Goal: Task Accomplishment & Management: Manage account settings

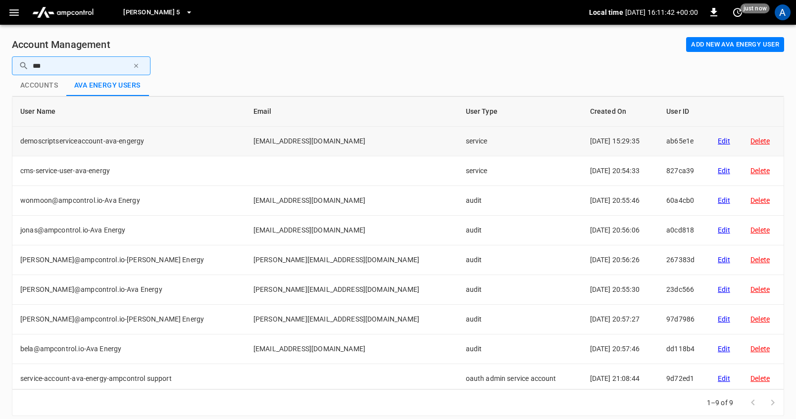
click at [718, 142] on div "Edit" at bounding box center [726, 141] width 17 height 10
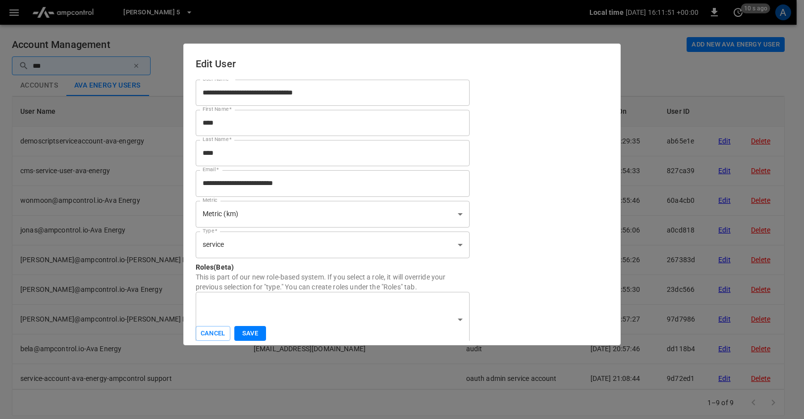
click at [685, 80] on div at bounding box center [402, 209] width 804 height 419
click at [678, 73] on div at bounding box center [402, 209] width 804 height 419
click at [211, 338] on button "Cancel" at bounding box center [213, 333] width 35 height 15
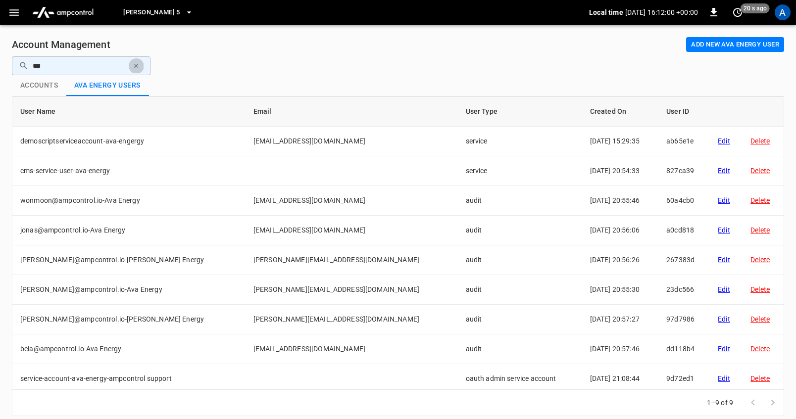
click at [135, 64] on icon "button" at bounding box center [136, 65] width 7 height 7
click at [102, 67] on input "text" at bounding box center [88, 65] width 111 height 18
click at [35, 86] on button "Accounts" at bounding box center [39, 85] width 54 height 21
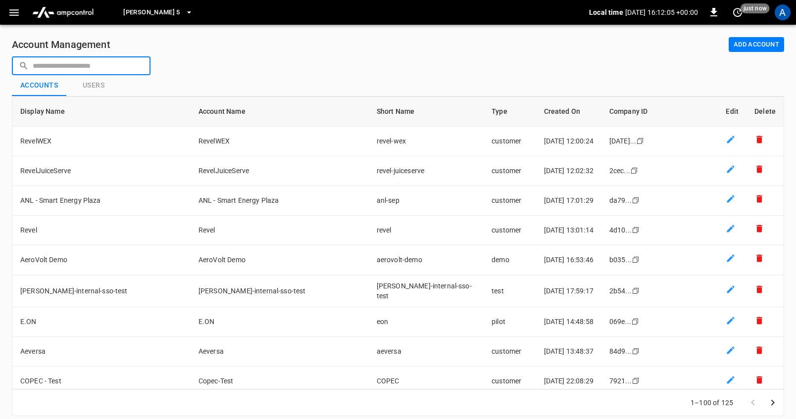
click at [99, 64] on input "text" at bounding box center [88, 65] width 111 height 18
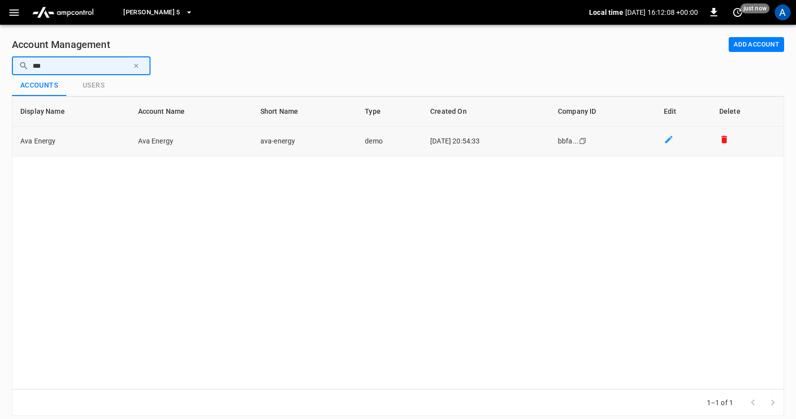
type input "***"
click at [43, 140] on td "Ava Energy" at bounding box center [71, 142] width 118 height 30
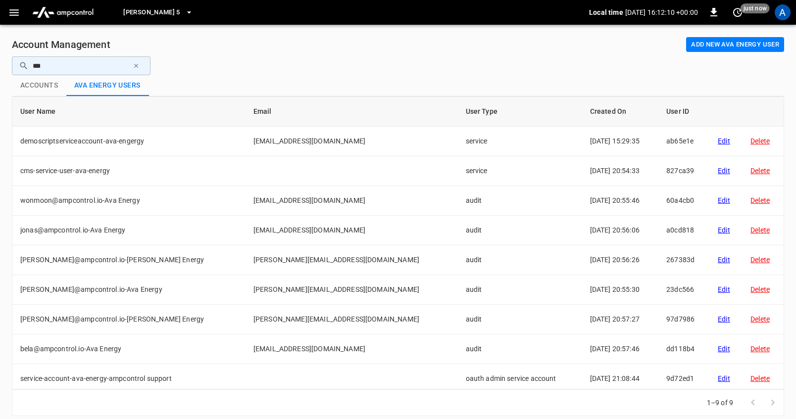
click at [136, 66] on icon "button" at bounding box center [136, 65] width 7 height 7
